Goal: Task Accomplishment & Management: Use online tool/utility

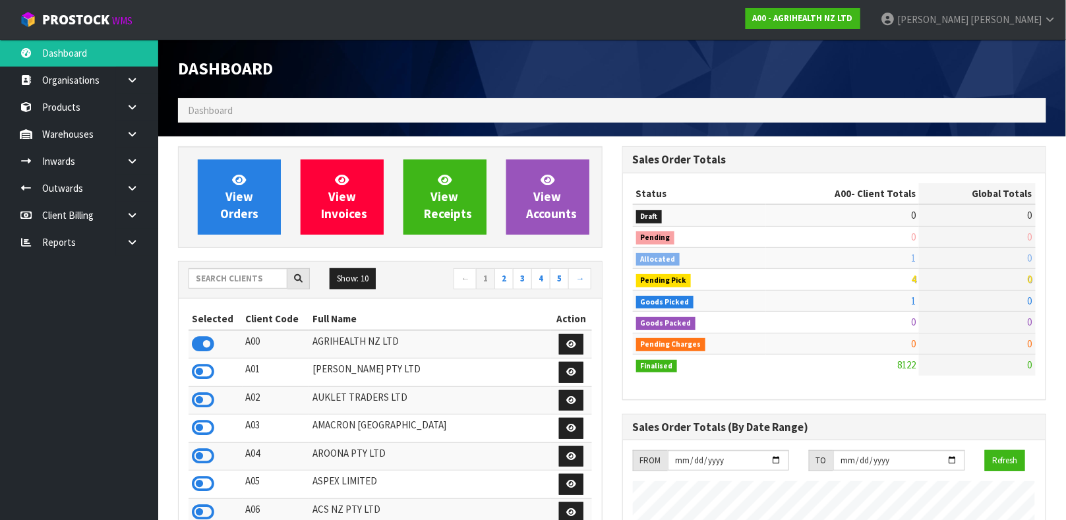
scroll to position [1000, 444]
click at [226, 276] on input "text" at bounding box center [238, 278] width 99 height 20
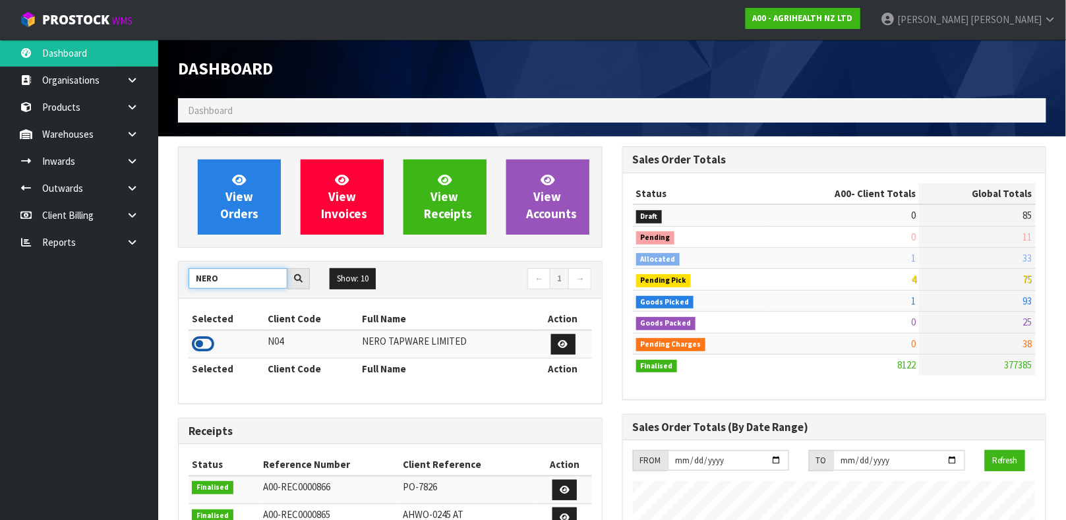
type input "NERO"
click at [207, 345] on icon at bounding box center [203, 344] width 22 height 20
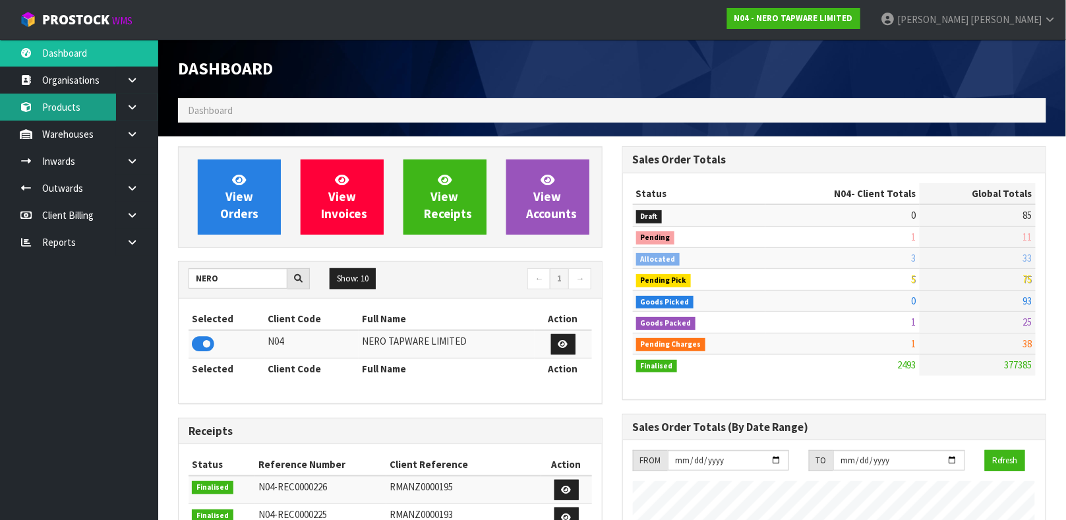
scroll to position [1099, 444]
click at [66, 101] on link "Products" at bounding box center [79, 107] width 158 height 27
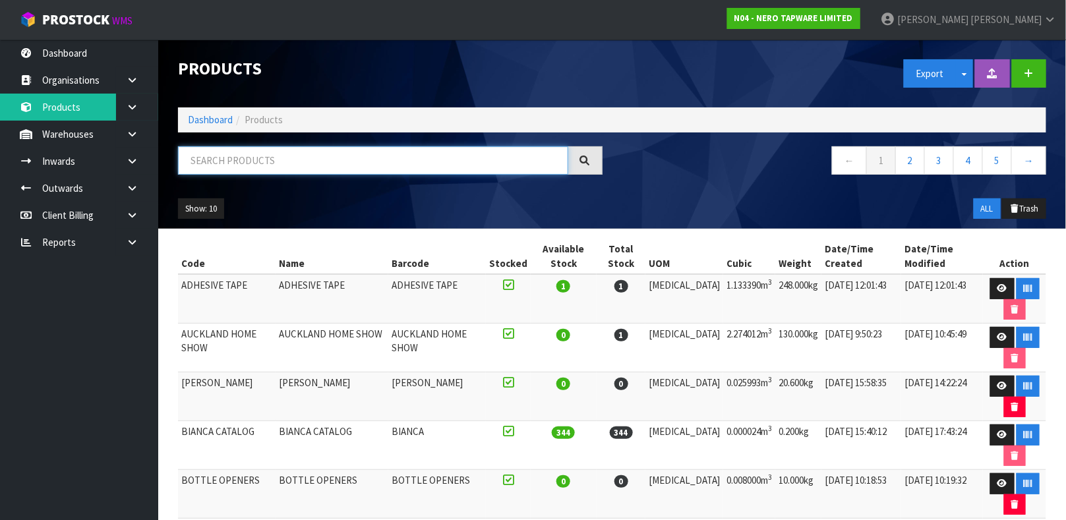
click at [262, 159] on input "text" at bounding box center [373, 160] width 390 height 28
paste input "NR162205"
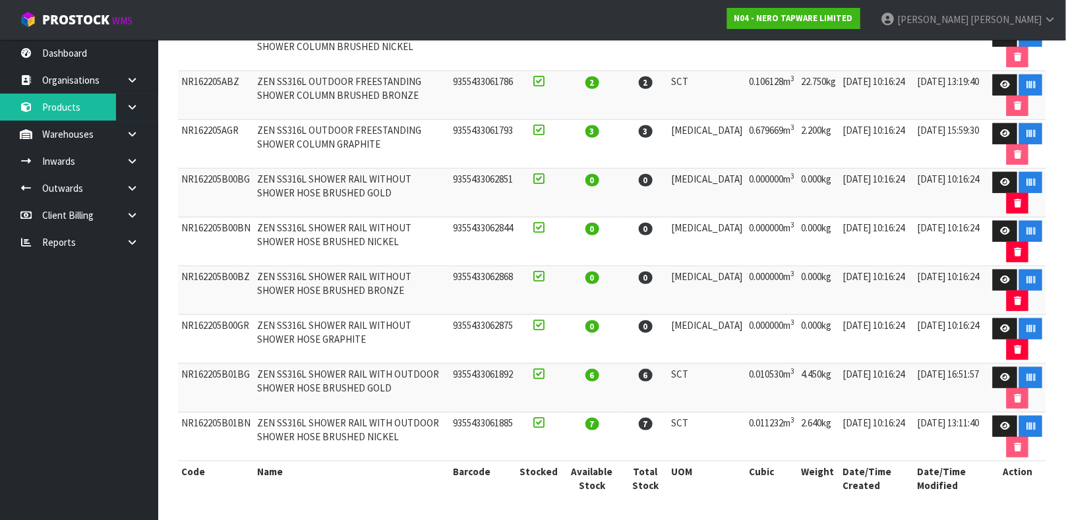
scroll to position [307, 0]
type input "NR162205"
click at [998, 432] on link at bounding box center [1005, 426] width 24 height 21
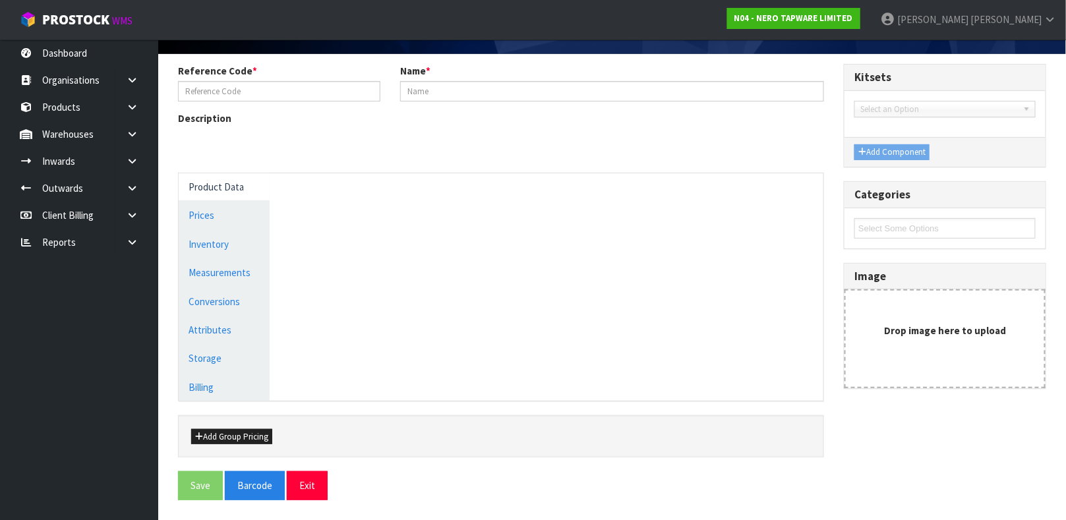
scroll to position [82, 0]
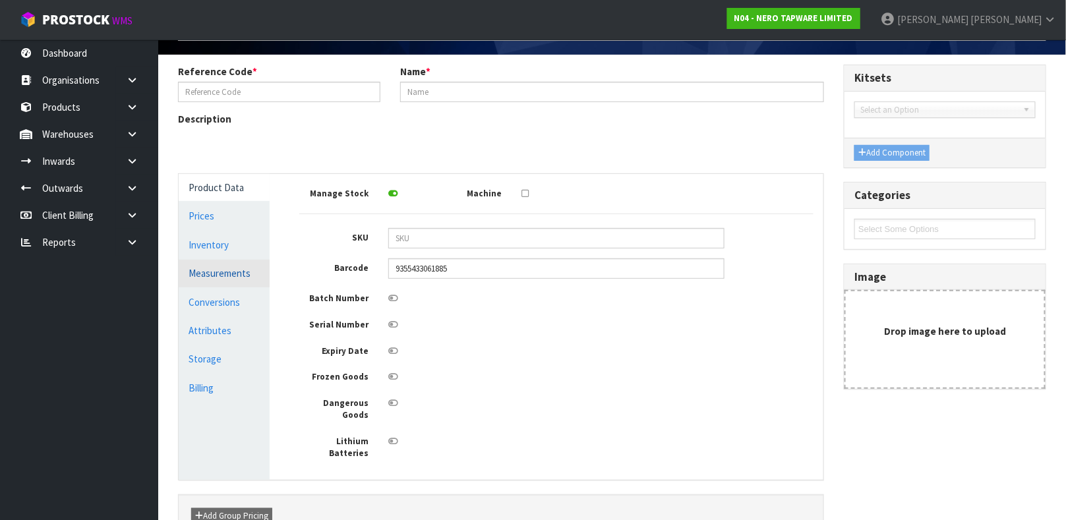
type input "NR162205B01BN"
type input "ZEN SS316L SHOWER RAIL WITH OUTDOOR SHOWER HOSE BRUSHED NICKEL"
click at [256, 260] on link "Measurements" at bounding box center [224, 273] width 91 height 27
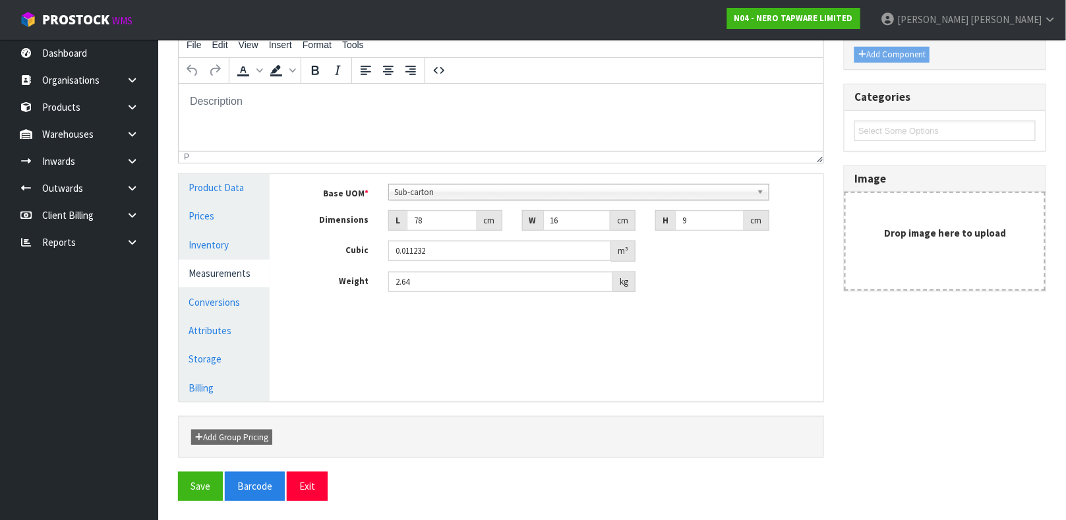
scroll to position [0, 0]
click at [77, 102] on link "Products" at bounding box center [79, 107] width 158 height 27
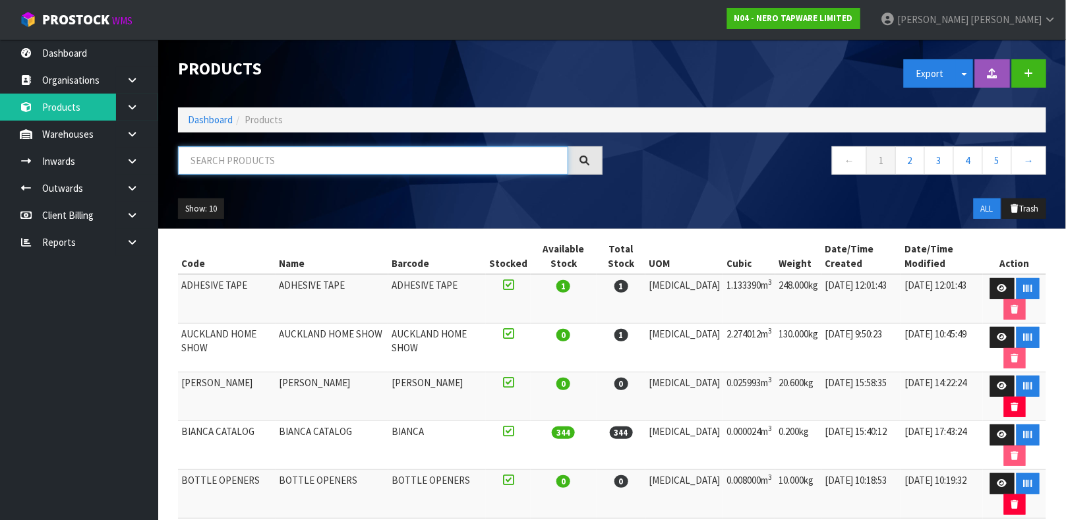
click at [284, 169] on input "text" at bounding box center [373, 160] width 390 height 28
paste input "NR162205"
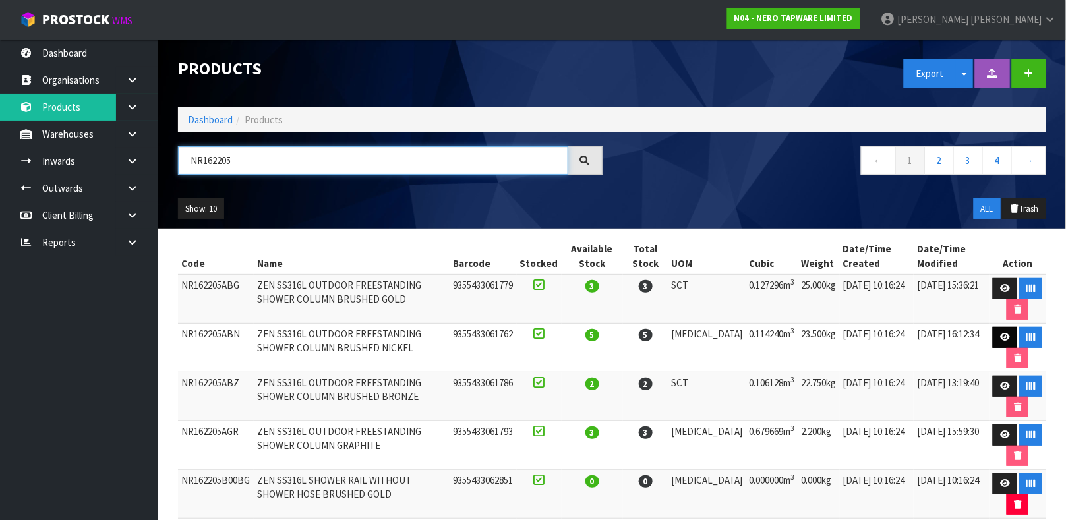
type input "NR162205"
click at [997, 332] on link at bounding box center [1005, 337] width 24 height 21
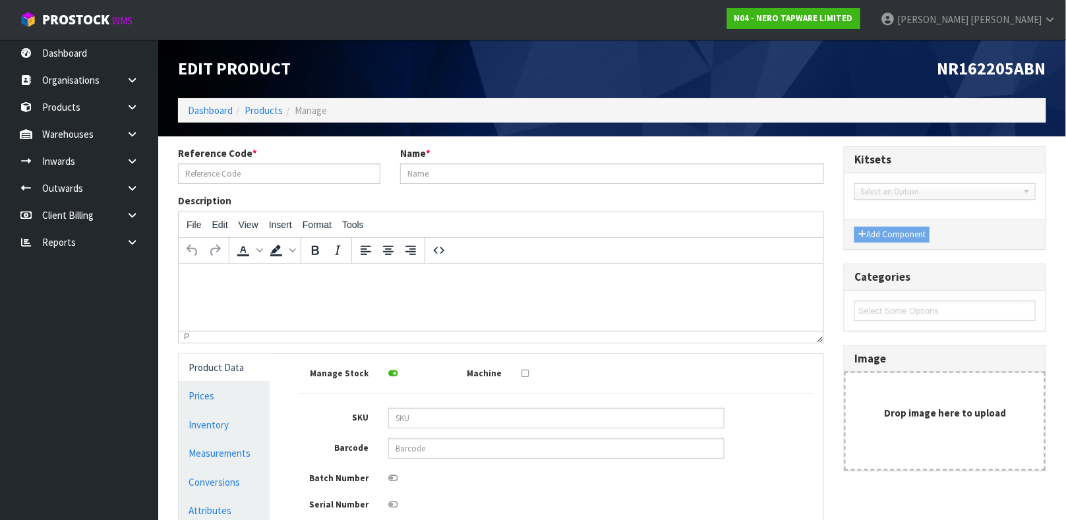
type input "NR162205ABN"
type input "ZEN SS316L OUTDOOR FREESTANDING SHOWER COLUMN BRUSHED NICKEL"
type input "9355433061762"
click at [218, 442] on link "Measurements" at bounding box center [224, 453] width 91 height 27
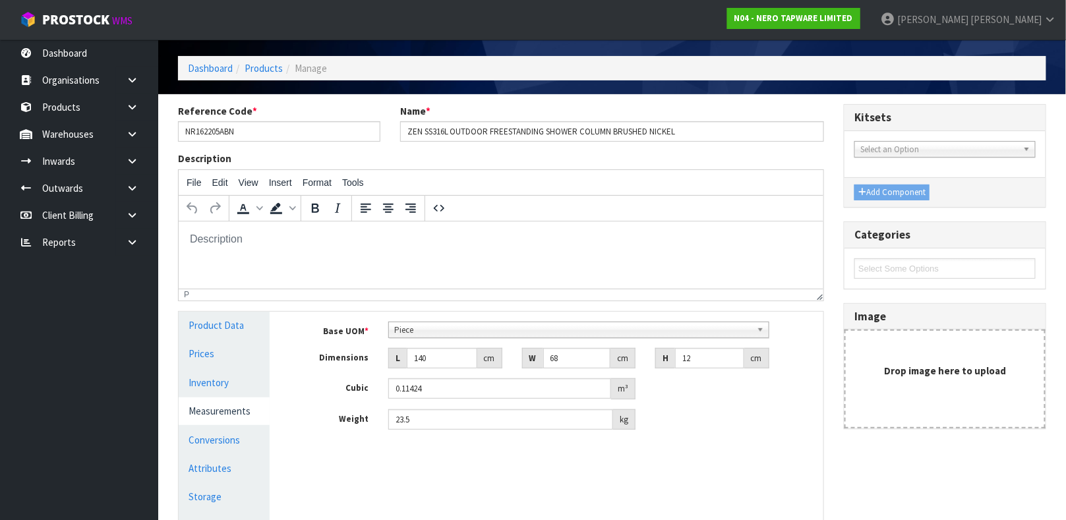
scroll to position [44, 0]
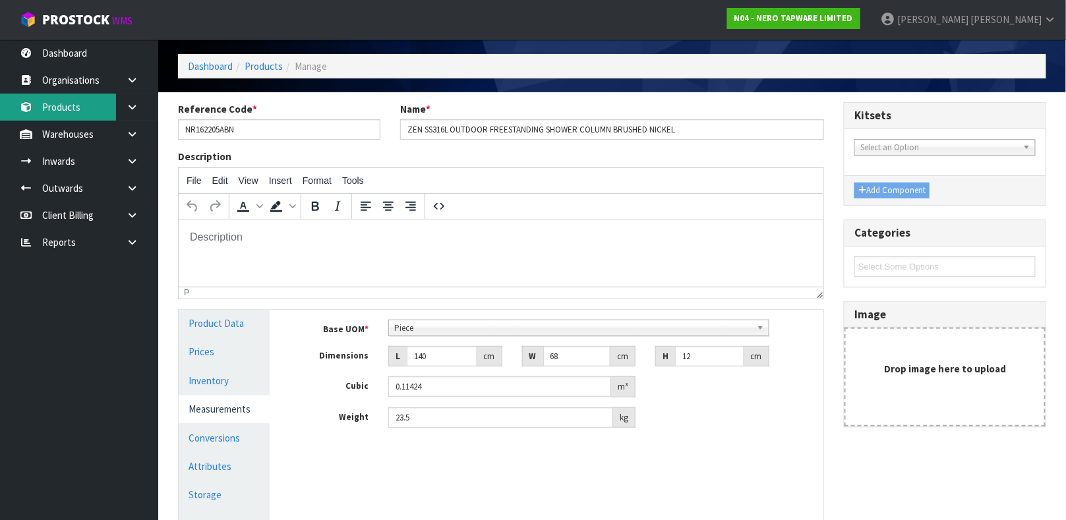
click at [81, 112] on link "Products" at bounding box center [79, 107] width 158 height 27
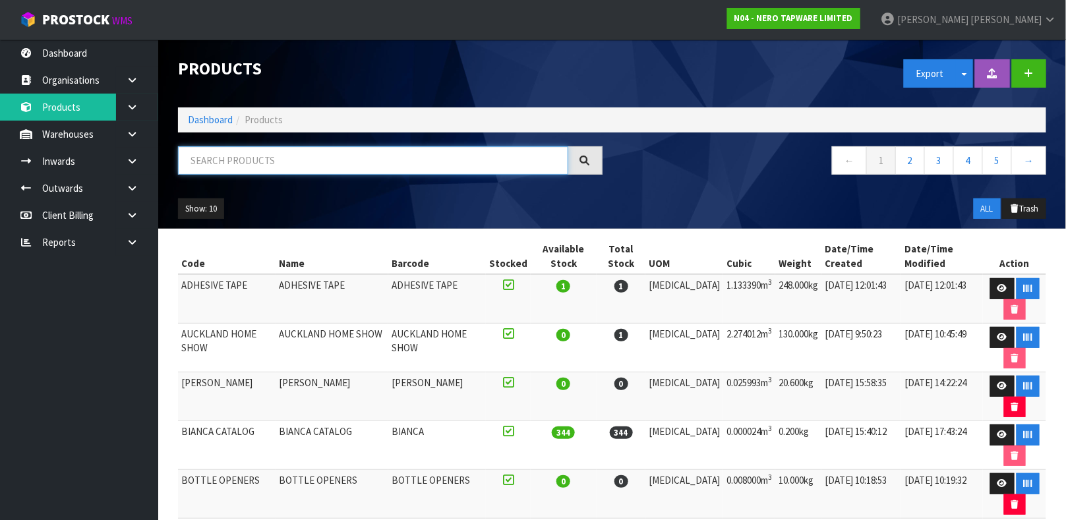
click at [287, 166] on input "text" at bounding box center [373, 160] width 390 height 28
paste input "NR162205"
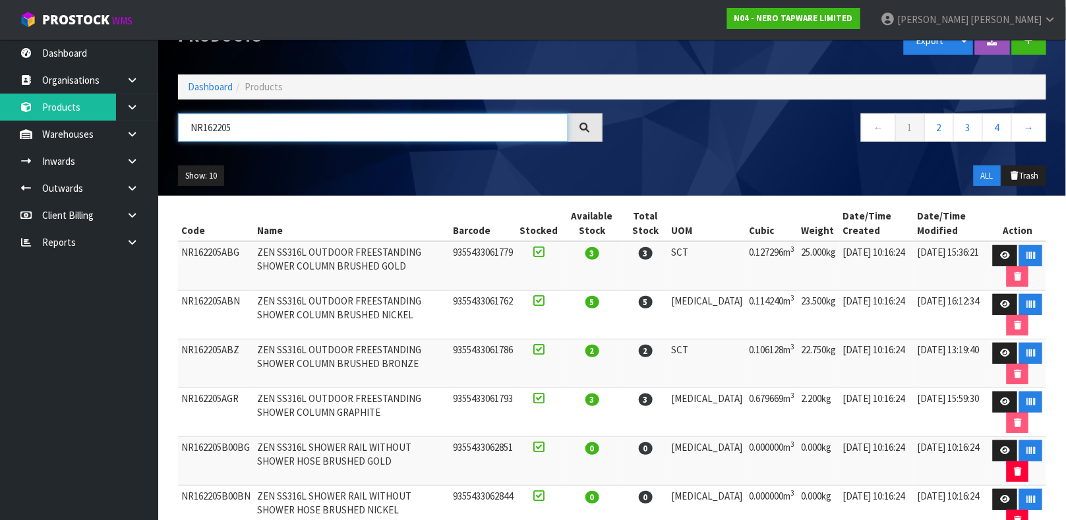
scroll to position [34, 0]
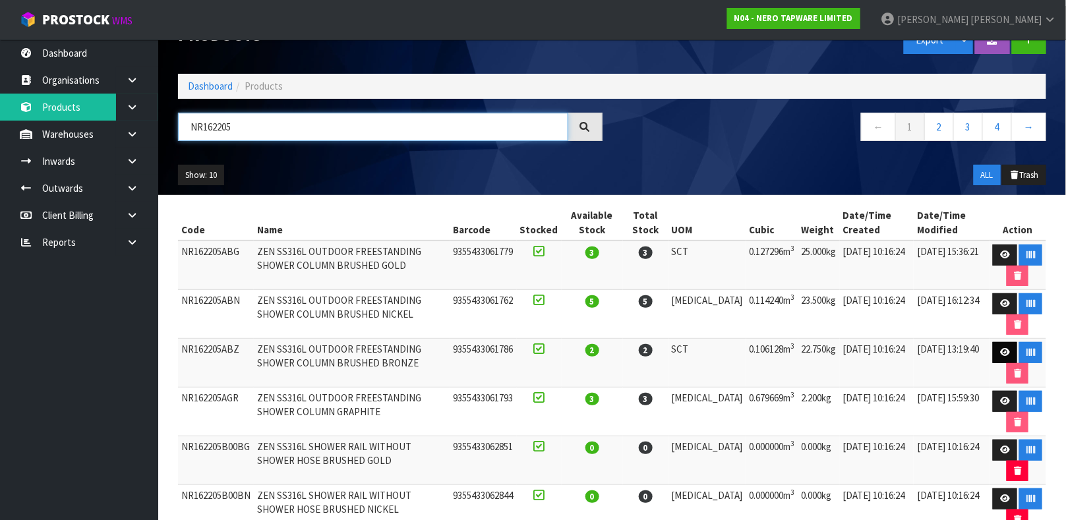
type input "NR162205"
click at [1000, 357] on icon at bounding box center [1005, 352] width 10 height 9
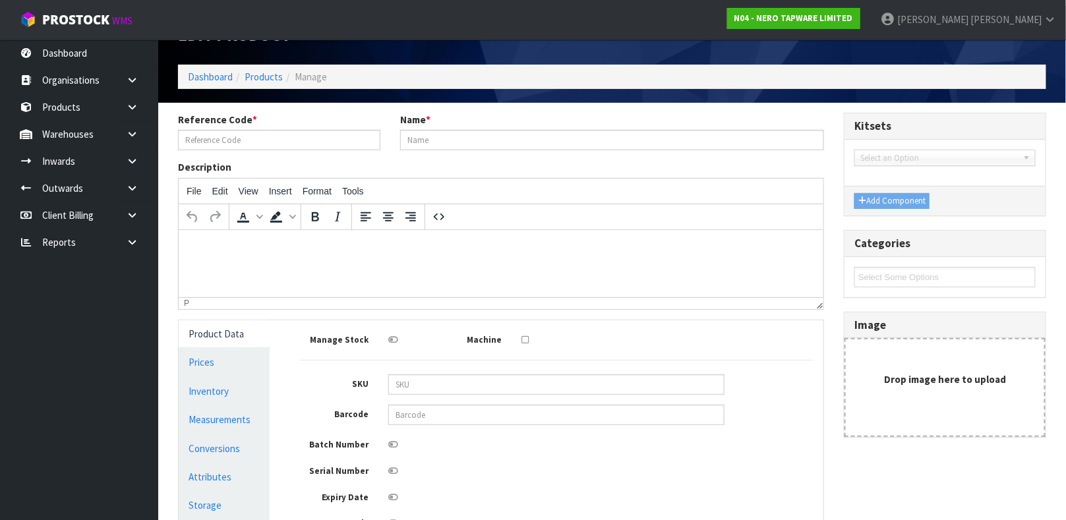
scroll to position [236, 0]
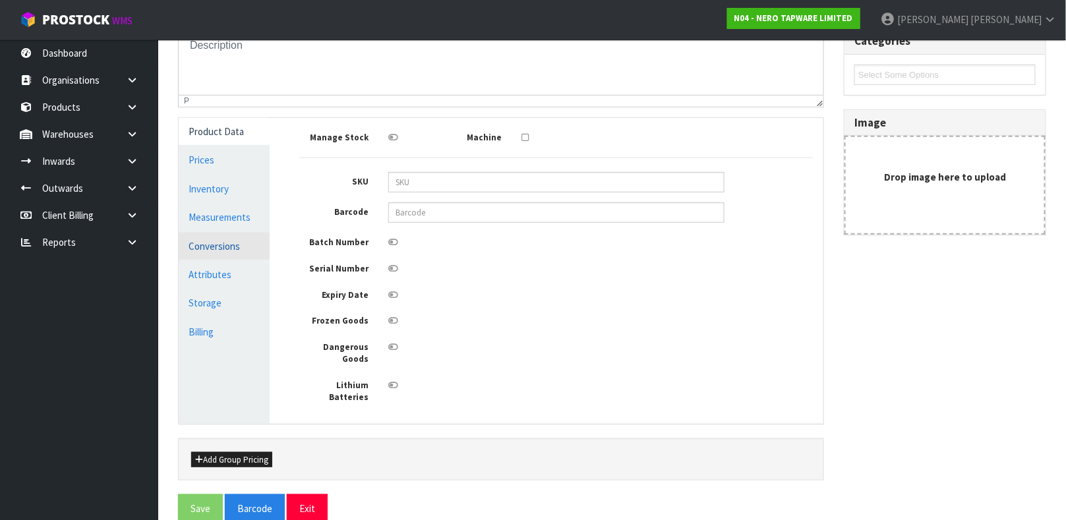
type input "NR162205ABZ"
type input "ZEN SS316L OUTDOOR FREESTANDING SHOWER COLUMN BRUSHED BRONZE"
type input "9355433061786"
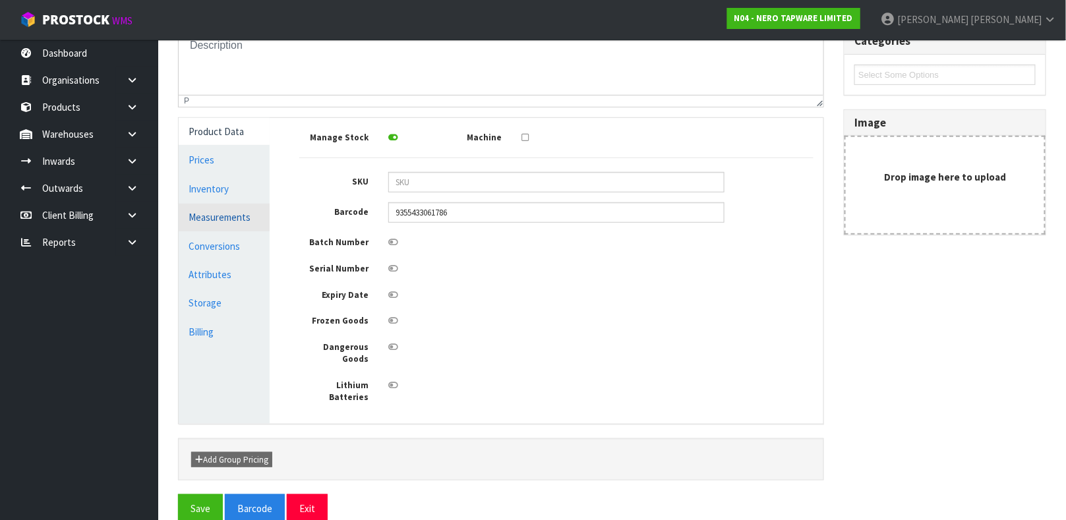
scroll to position [0, 0]
click at [208, 223] on link "Measurements" at bounding box center [224, 217] width 91 height 27
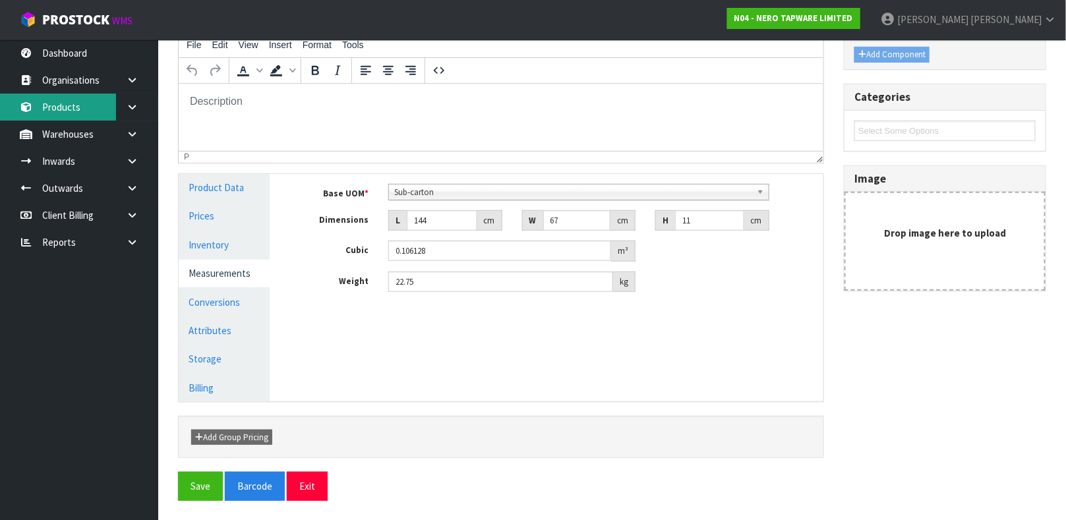
click at [60, 102] on link "Products" at bounding box center [79, 107] width 158 height 27
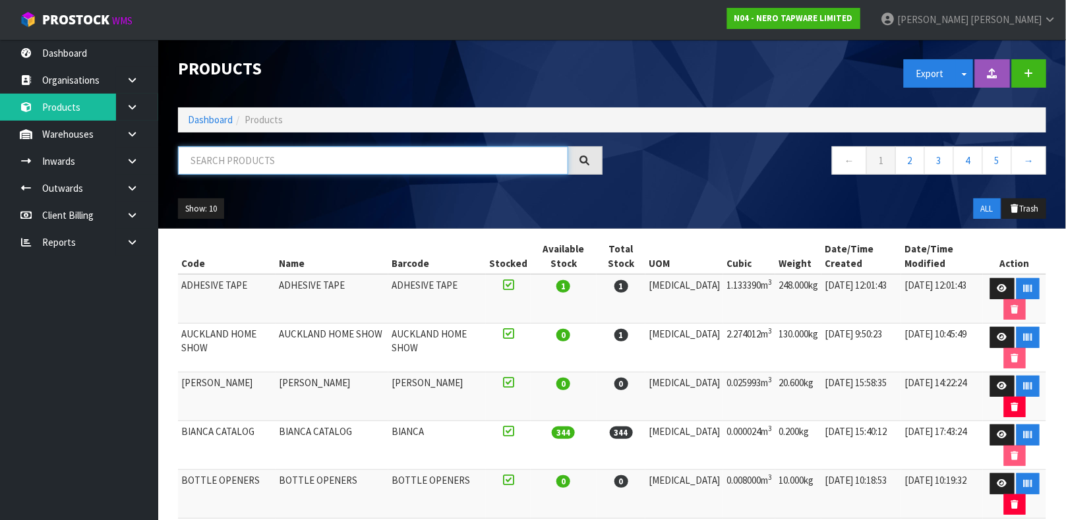
click at [260, 167] on input "text" at bounding box center [373, 160] width 390 height 28
paste input "NR162205"
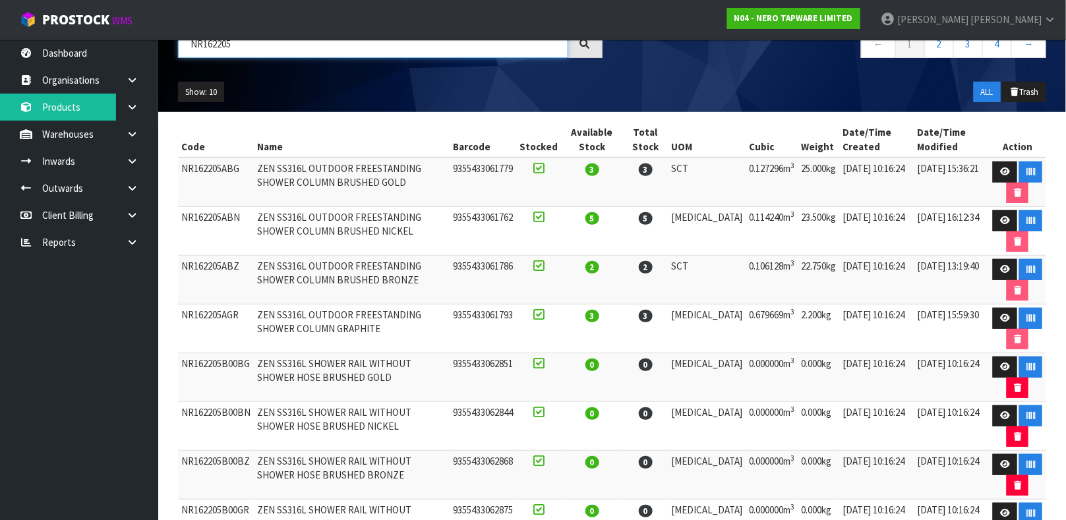
scroll to position [121, 0]
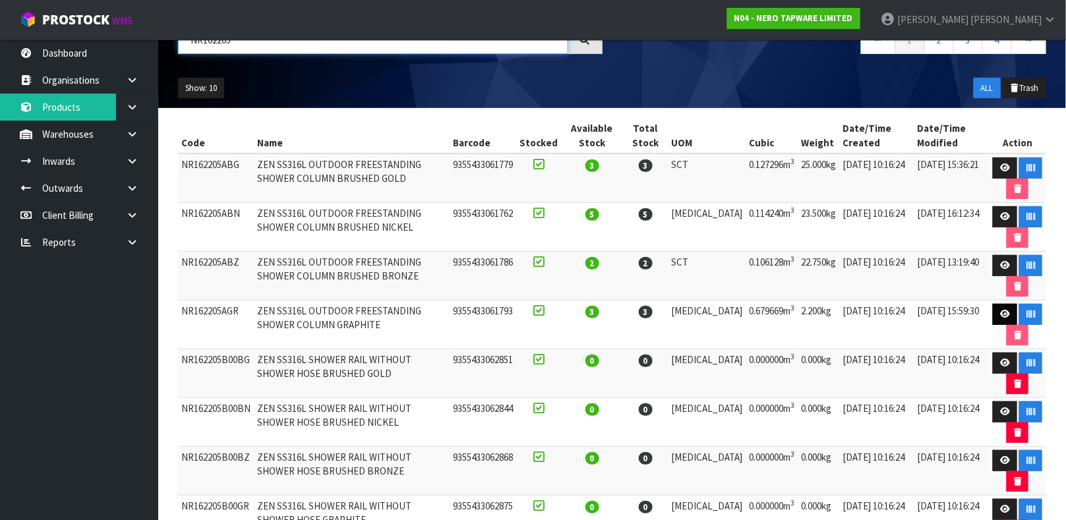
type input "NR162205"
click at [999, 322] on link at bounding box center [1005, 314] width 24 height 21
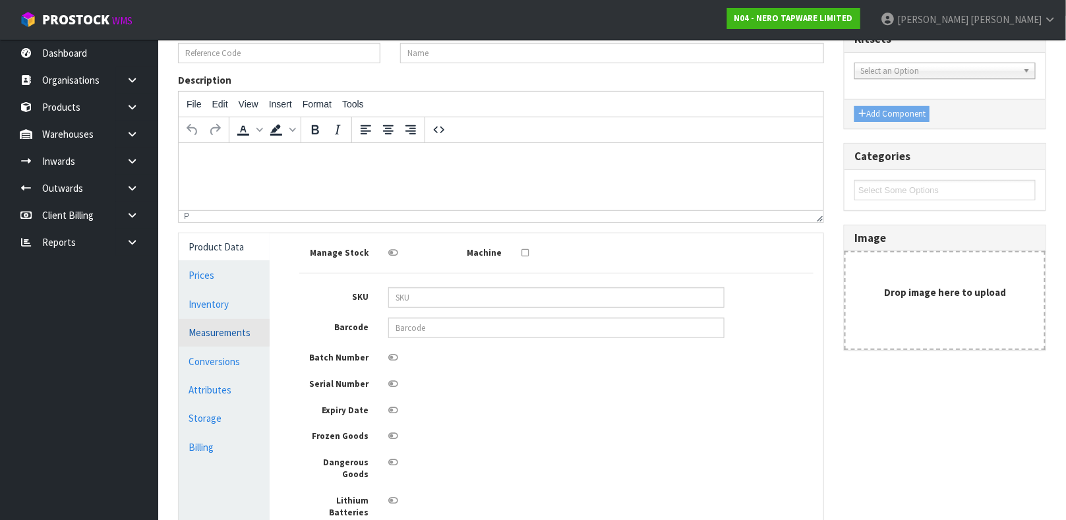
type input "NR162205AGR"
type input "ZEN SS316L OUTDOOR FREESTANDING SHOWER COLUMN GRAPHITE"
type input "9355433061793"
type input "140.5"
type input "64.5"
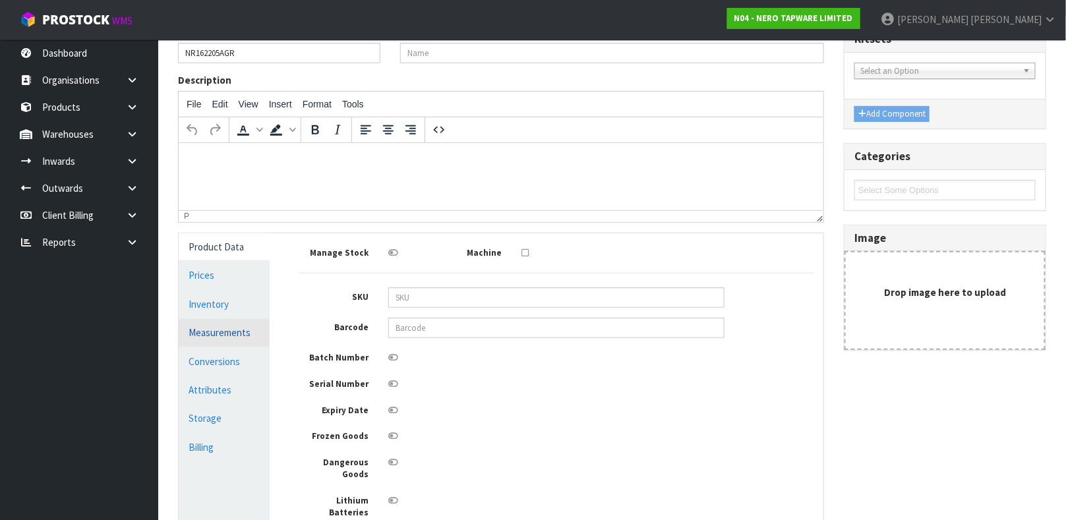
type input "75"
type input "0.679669"
type input "2.2"
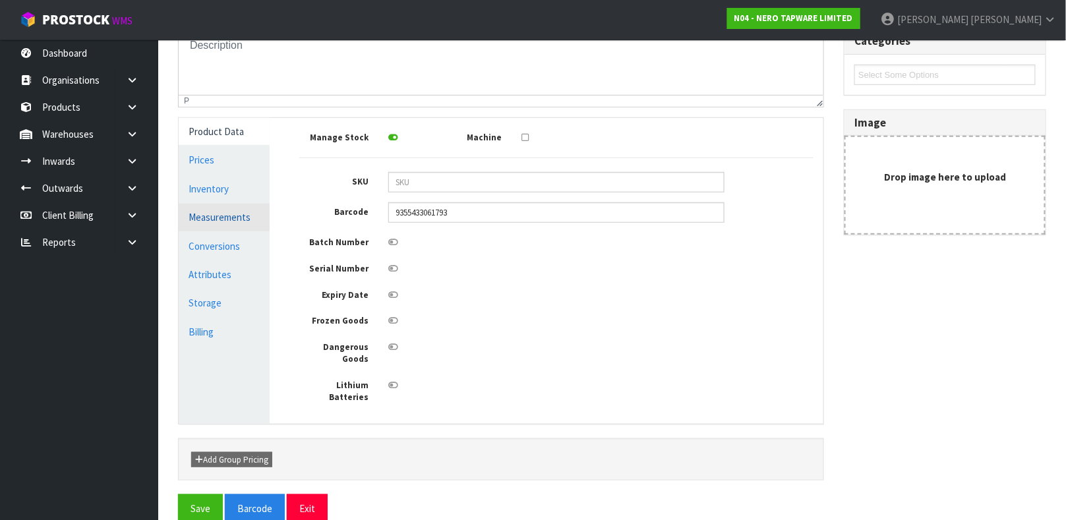
click at [210, 227] on link "Measurements" at bounding box center [224, 217] width 91 height 27
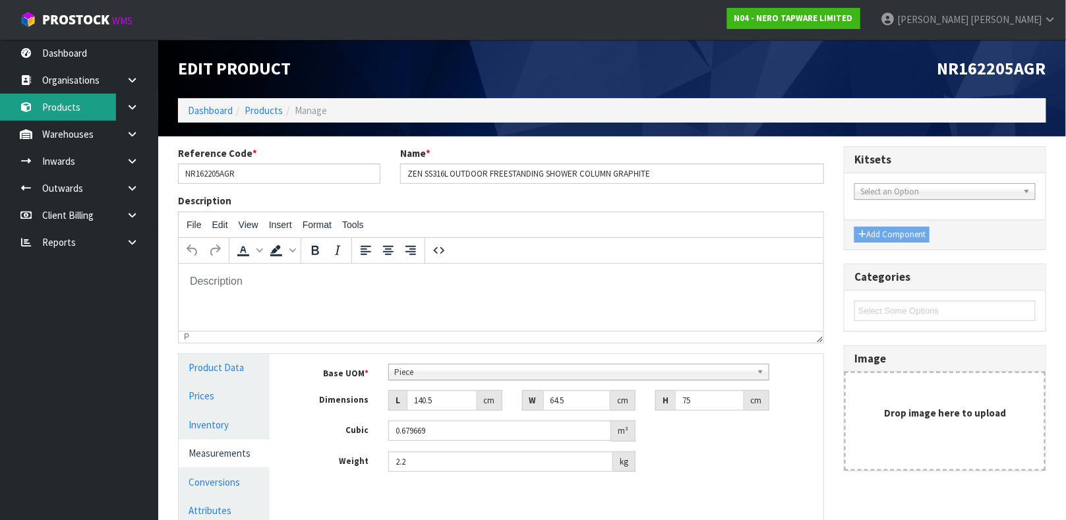
click at [82, 106] on link "Products" at bounding box center [79, 107] width 158 height 27
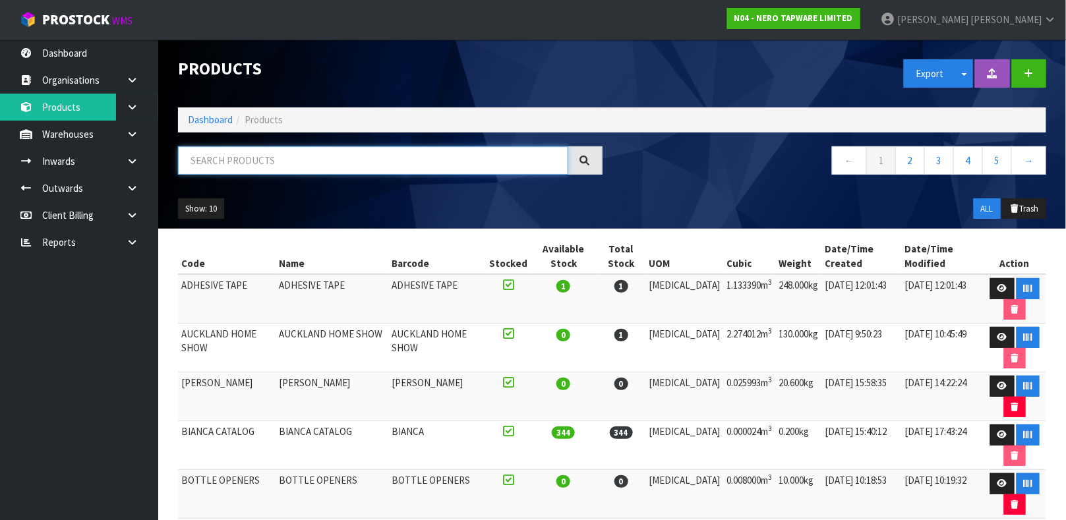
click at [292, 154] on input "text" at bounding box center [373, 160] width 390 height 28
paste input "NR162205"
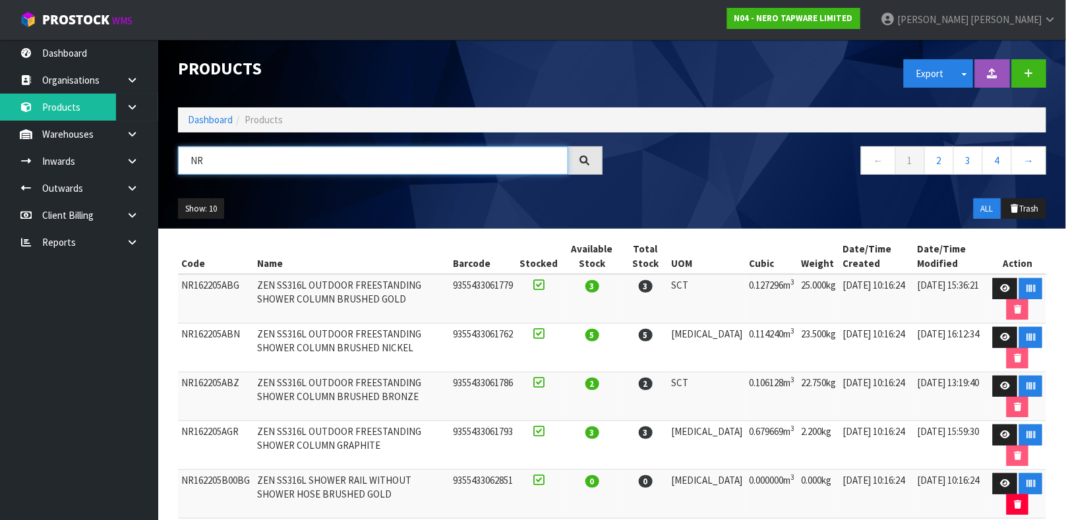
type input "N"
